Goal: Information Seeking & Learning: Understand process/instructions

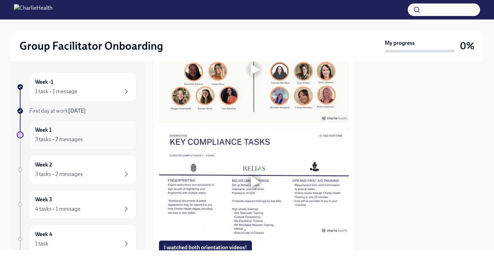
scroll to position [0, 0]
click at [97, 132] on div "Week 1 3 tasks • 2 messages" at bounding box center [82, 134] width 95 height 17
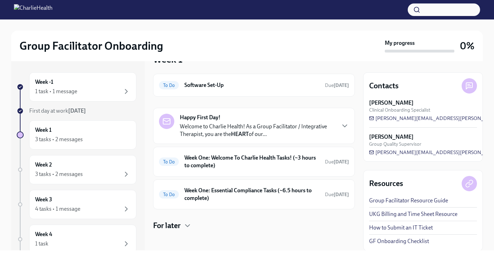
scroll to position [21, 0]
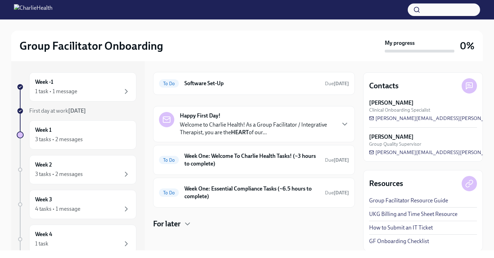
click at [215, 140] on div "Happy First Day! Welcome to Charlie Health! As a Group Facilitator / Integrativ…" at bounding box center [254, 124] width 202 height 36
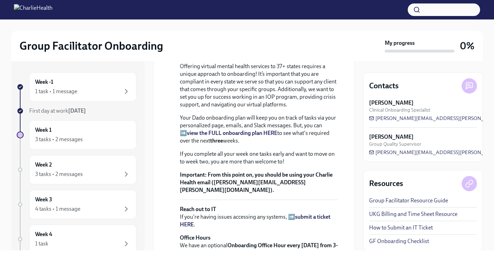
scroll to position [144, 0]
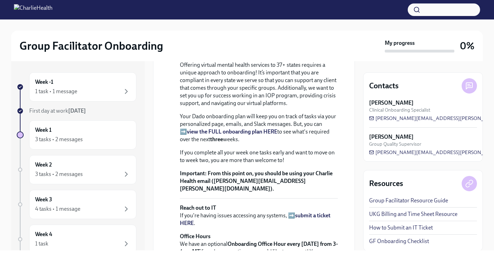
drag, startPoint x: 245, startPoint y: 98, endPoint x: 211, endPoint y: 107, distance: 35.4
click at [211, 56] on p "Welcome to Charlie Health! As a Group Facilitator / Integrative Therapist, you …" at bounding box center [259, 40] width 158 height 31
click at [207, 56] on p "Welcome to Charlie Health! As a Group Facilitator / Integrative Therapist, you …" at bounding box center [259, 40] width 158 height 31
drag, startPoint x: 257, startPoint y: 97, endPoint x: 202, endPoint y: 103, distance: 55.7
click at [202, 56] on p "Welcome to Charlie Health! As a Group Facilitator / Integrative Therapist, you …" at bounding box center [259, 40] width 158 height 31
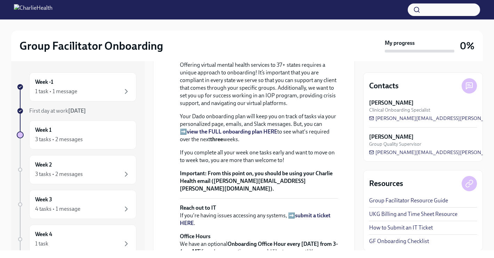
copy p "Group Facilitator / Integrative Therapist"
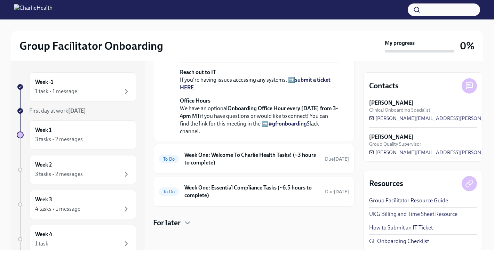
scroll to position [338, 0]
click at [212, 157] on h6 "Week One: Welcome To Charlie Health Tasks! (~3 hours to complete)" at bounding box center [251, 158] width 135 height 15
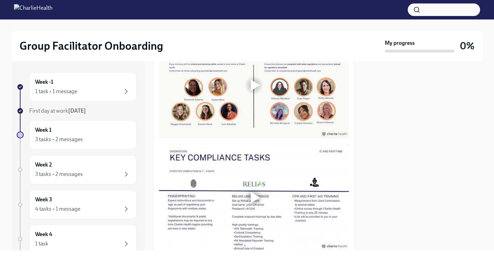
scroll to position [383, 0]
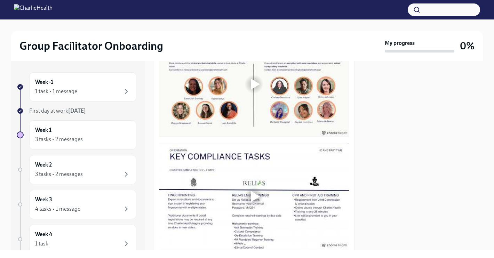
click at [250, 93] on div at bounding box center [254, 84] width 22 height 22
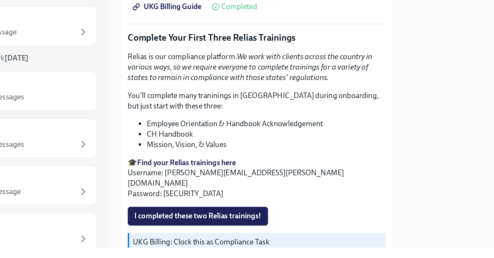
scroll to position [709, 0]
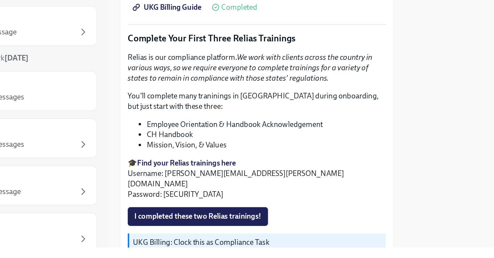
click at [191, 190] on strong "Find your Relias trainings here" at bounding box center [202, 188] width 73 height 7
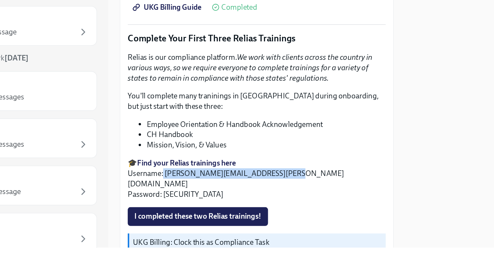
drag, startPoint x: 185, startPoint y: 195, endPoint x: 272, endPoint y: 196, distance: 87.6
click at [272, 196] on p "🎓 Find your Relias trainings here Username: [PERSON_NAME][EMAIL_ADDRESS][PERSON…" at bounding box center [254, 199] width 190 height 31
click at [186, 196] on p "🎓 Find your Relias trainings here Username: [PERSON_NAME][EMAIL_ADDRESS][PERSON…" at bounding box center [254, 199] width 190 height 31
drag, startPoint x: 186, startPoint y: 196, endPoint x: 268, endPoint y: 195, distance: 82.4
click at [271, 197] on p "🎓 Find your Relias trainings here Username: [PERSON_NAME][EMAIL_ADDRESS][PERSON…" at bounding box center [254, 199] width 190 height 31
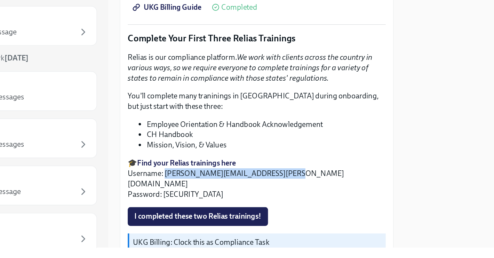
copy p "[PERSON_NAME][EMAIL_ADDRESS][PERSON_NAME][DOMAIN_NAME]"
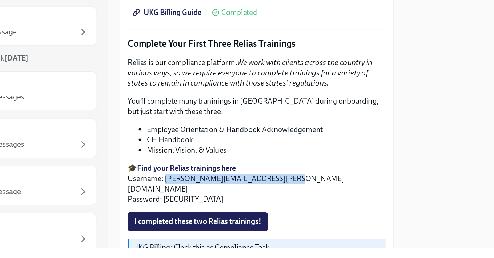
scroll to position [707, 0]
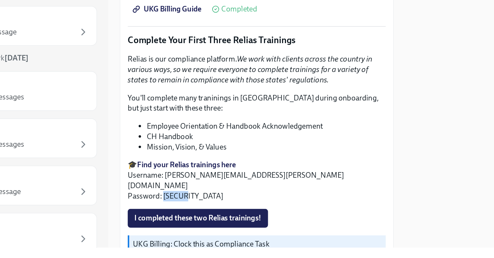
drag, startPoint x: 201, startPoint y: 205, endPoint x: 185, endPoint y: 205, distance: 16.7
click at [185, 205] on p "🎓 Find your Relias trainings here Username: [PERSON_NAME][EMAIL_ADDRESS][PERSON…" at bounding box center [254, 201] width 190 height 31
copy p "ch1234"
click at [187, 197] on p "🎓 Find your Relias trainings here Username: [PERSON_NAME][EMAIL_ADDRESS][PERSON…" at bounding box center [254, 201] width 190 height 31
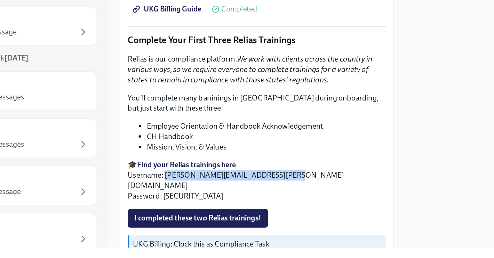
drag, startPoint x: 187, startPoint y: 197, endPoint x: 268, endPoint y: 197, distance: 81.7
click at [268, 197] on p "🎓 Find your Relias trainings here Username: [PERSON_NAME][EMAIL_ADDRESS][PERSON…" at bounding box center [254, 201] width 190 height 31
copy p "[PERSON_NAME][EMAIL_ADDRESS][PERSON_NAME][DOMAIN_NAME]"
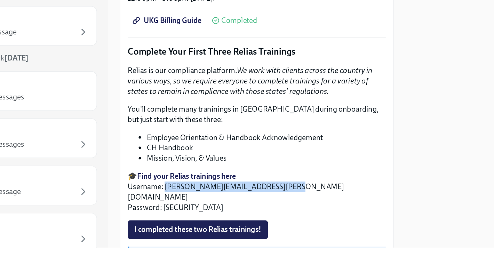
scroll to position [741, 0]
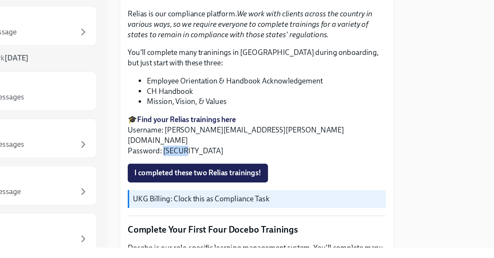
drag, startPoint x: 202, startPoint y: 171, endPoint x: 185, endPoint y: 171, distance: 17.0
click at [185, 171] on p "🎓 Find your Relias trainings here Username: [PERSON_NAME][EMAIL_ADDRESS][PERSON…" at bounding box center [254, 167] width 190 height 31
copy p "ch1234"
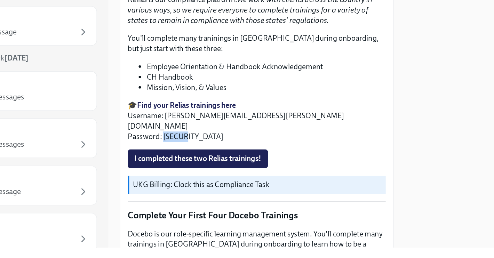
scroll to position [751, 0]
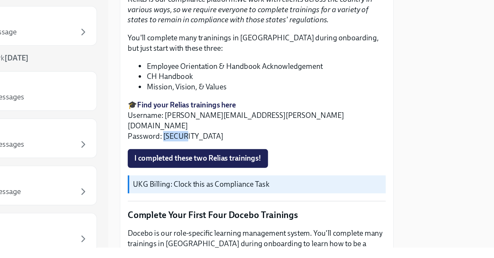
click at [199, 146] on strong "Find your Relias trainings here" at bounding box center [202, 145] width 73 height 7
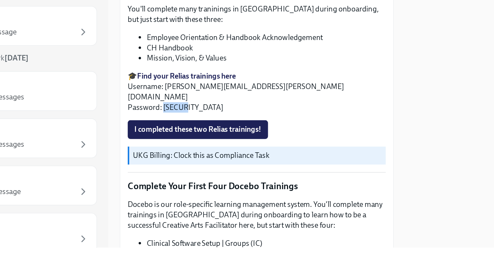
scroll to position [764, 0]
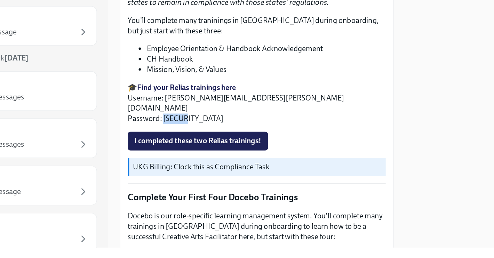
click at [184, 135] on strong "Find your Relias trainings here" at bounding box center [202, 132] width 73 height 7
click at [192, 149] on p "🎓 Find your Relias trainings here Username: [PERSON_NAME][EMAIL_ADDRESS][PERSON…" at bounding box center [254, 144] width 190 height 31
drag, startPoint x: 209, startPoint y: 149, endPoint x: 185, endPoint y: 147, distance: 23.4
click at [185, 147] on p "🎓 Find your Relias trainings here Username: [PERSON_NAME][EMAIL_ADDRESS][PERSON…" at bounding box center [254, 144] width 190 height 31
copy p "ch1234"
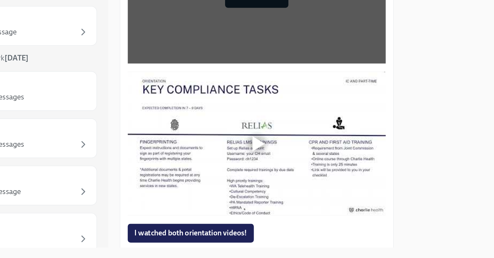
scroll to position [406, 0]
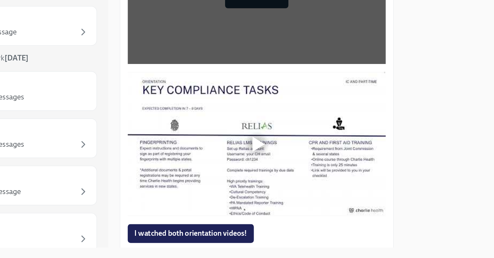
click at [253, 181] on div at bounding box center [254, 174] width 22 height 22
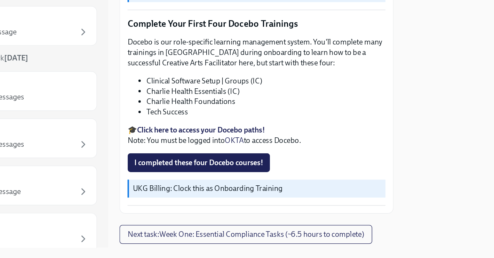
scroll to position [892, 0]
click at [295, 237] on span "Next task : Week One: Essential Compliance Tasks (~6.5 hours to complete)" at bounding box center [246, 240] width 174 height 7
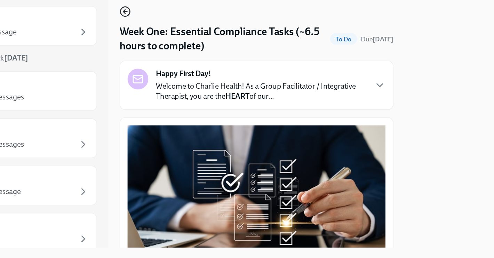
click at [159, 79] on circle "button" at bounding box center [157, 76] width 7 height 7
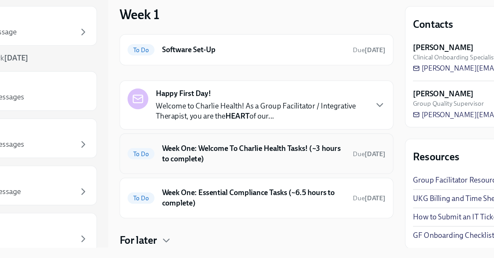
click at [255, 186] on h6 "Week One: Welcome To Charlie Health Tasks! (~3 hours to complete)" at bounding box center [251, 180] width 135 height 15
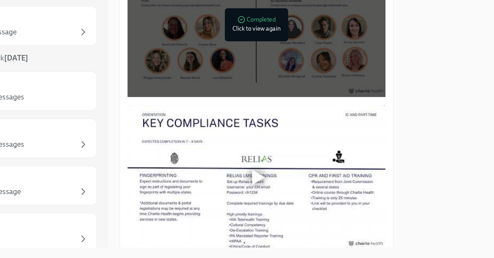
scroll to position [383, 0]
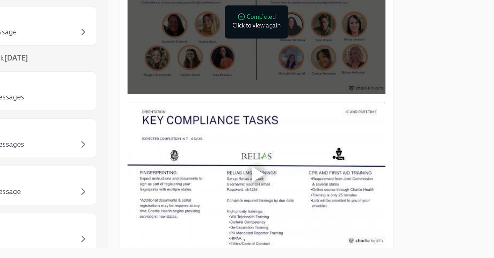
click at [254, 196] on div at bounding box center [255, 196] width 9 height 11
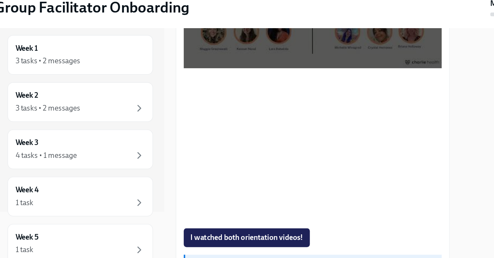
scroll to position [428, 0]
